Goal: Information Seeking & Learning: Learn about a topic

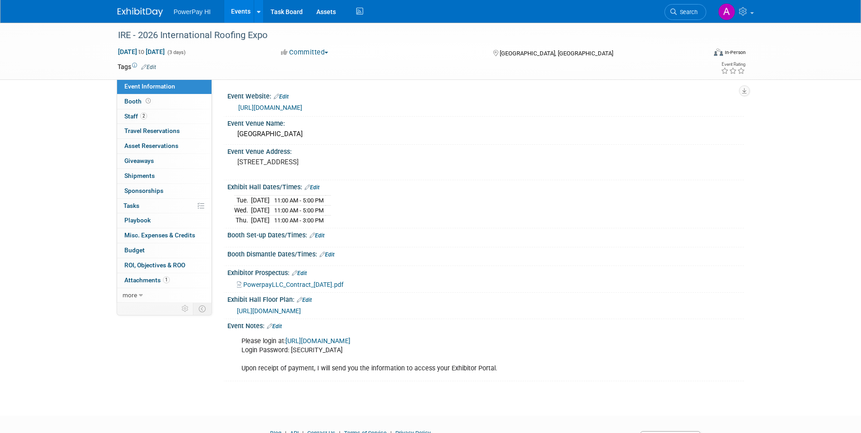
click at [252, 6] on link "Events" at bounding box center [240, 11] width 33 height 23
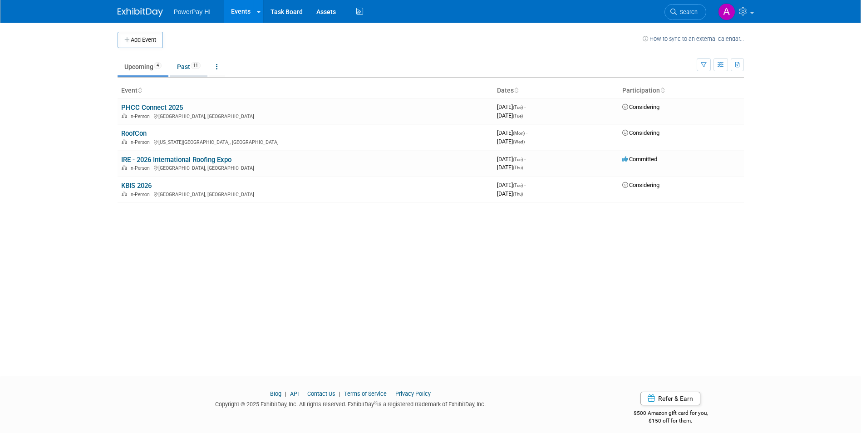
click at [196, 73] on link "Past 11" at bounding box center [188, 66] width 37 height 17
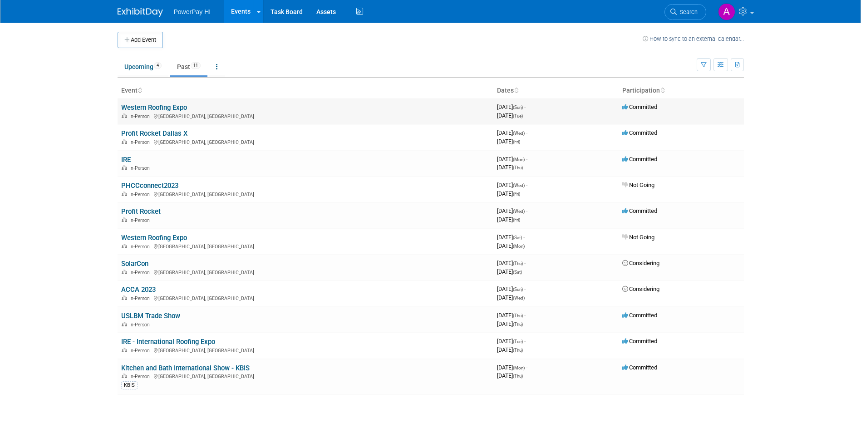
click at [277, 112] on div "In-Person Las Vegas, NV" at bounding box center [305, 115] width 368 height 7
click at [157, 108] on link "Western Roofing Expo" at bounding box center [154, 107] width 66 height 8
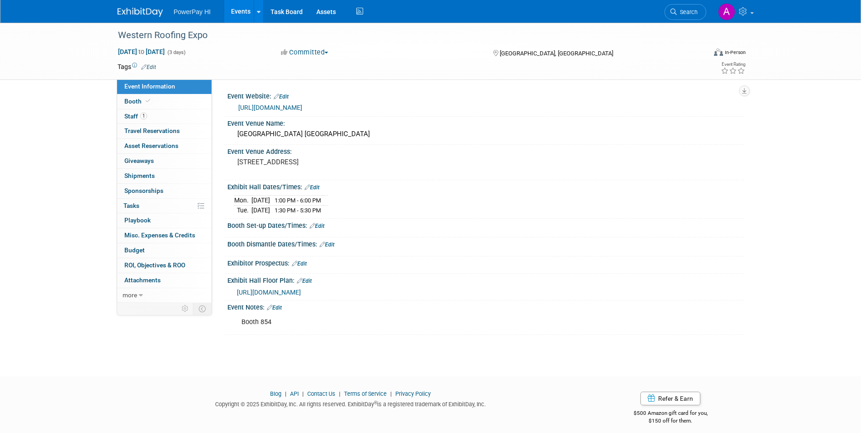
click at [315, 49] on button "Committed" at bounding box center [305, 53] width 54 height 10
click at [391, 52] on div "Committed Committed Considering Not Going" at bounding box center [378, 53] width 201 height 10
click at [192, 5] on li "PowerPay HI" at bounding box center [199, 8] width 50 height 13
click at [247, 8] on link "Events" at bounding box center [240, 11] width 33 height 23
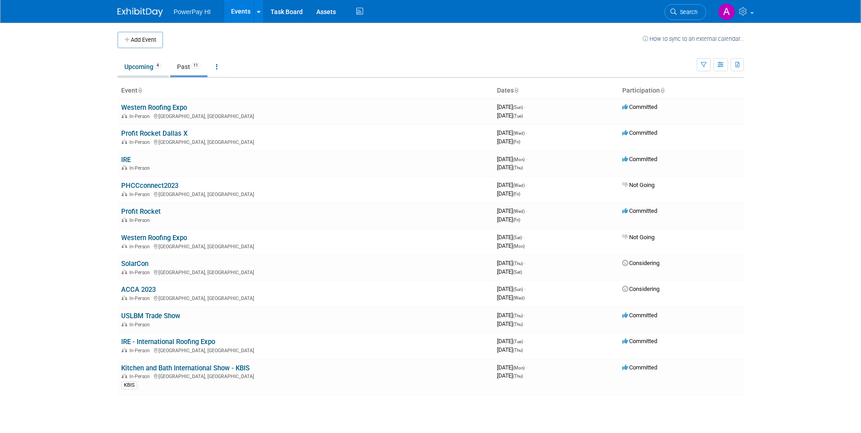
click at [125, 61] on link "Upcoming 4" at bounding box center [143, 66] width 51 height 17
